Goal: Use online tool/utility: Use online tool/utility

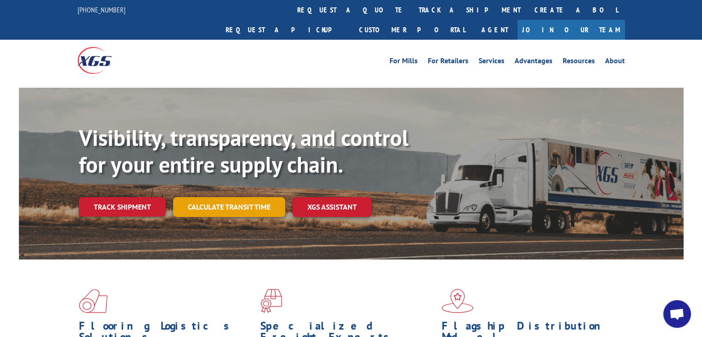
click at [256, 197] on link "Calculate transit time" at bounding box center [229, 207] width 112 height 20
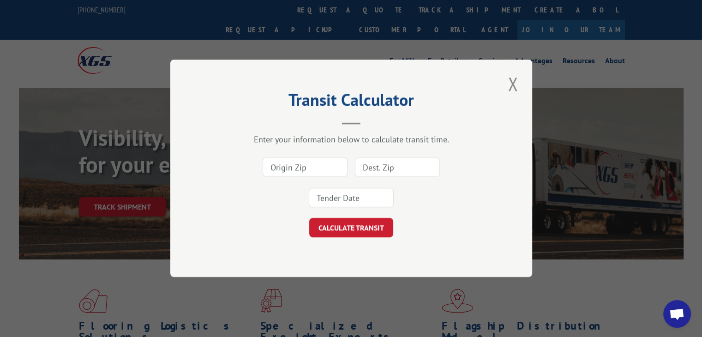
type input "4"
type input "75220"
type input "48112"
click at [358, 204] on input at bounding box center [351, 197] width 85 height 19
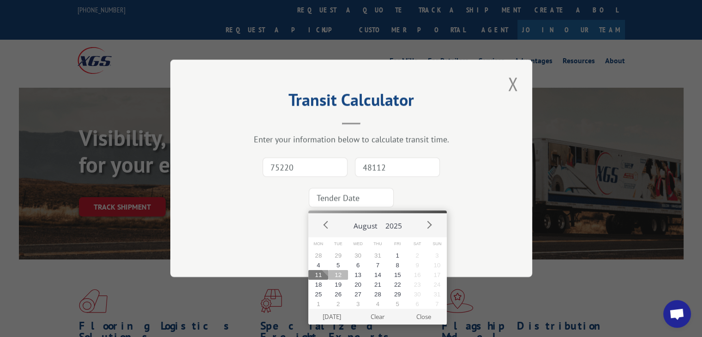
click at [345, 272] on button "12" at bounding box center [338, 275] width 20 height 10
type input "[DATE]"
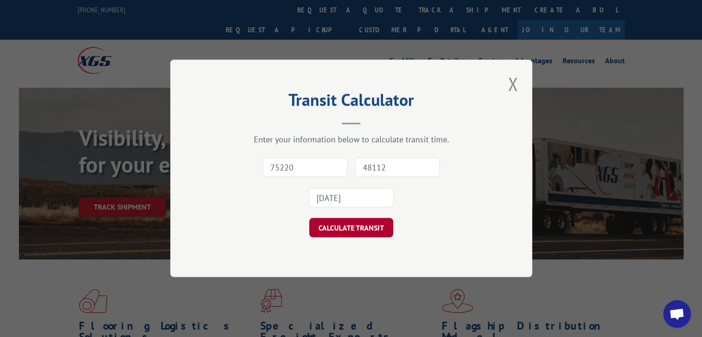
click at [367, 226] on button "CALCULATE TRANSIT" at bounding box center [351, 227] width 84 height 19
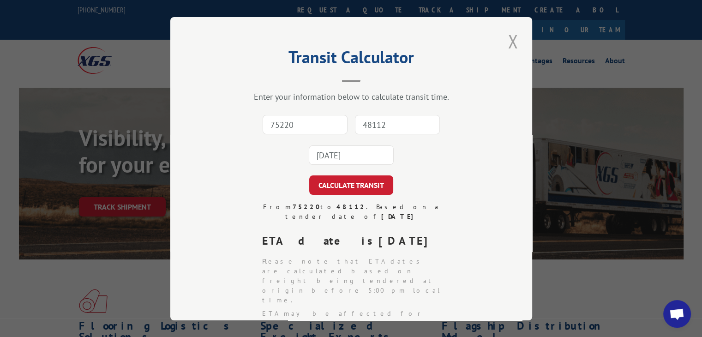
click at [506, 43] on button "Close modal" at bounding box center [513, 41] width 16 height 25
